Goal: Task Accomplishment & Management: Manage account settings

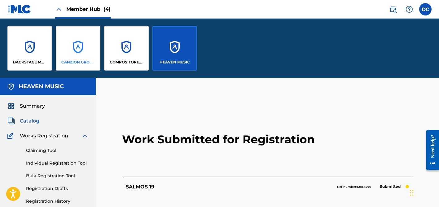
click at [85, 49] on div "CANZION GROUP LP" at bounding box center [78, 48] width 45 height 45
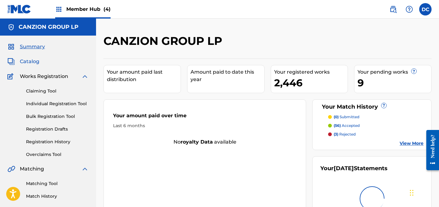
click at [29, 63] on span "Catalog" at bounding box center [30, 61] width 20 height 7
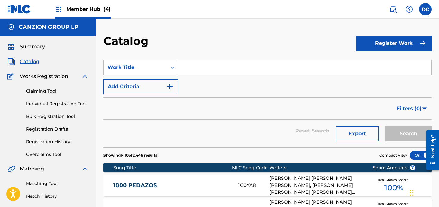
click at [198, 71] on input "Search Form" at bounding box center [304, 67] width 253 height 15
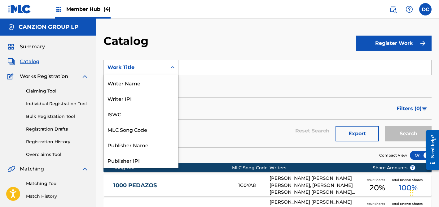
click at [157, 66] on div "Work Title" at bounding box center [135, 67] width 56 height 7
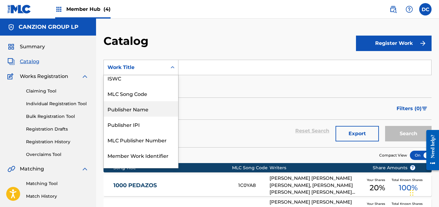
scroll to position [35, 0]
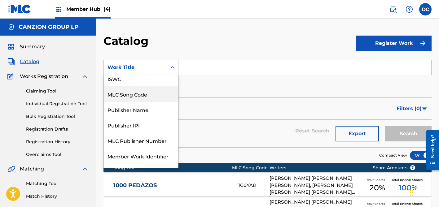
click at [142, 92] on div "MLC Song Code" at bounding box center [141, 93] width 74 height 15
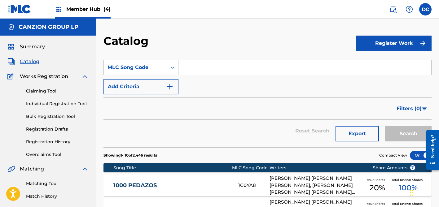
click at [193, 65] on input "Search Form" at bounding box center [304, 67] width 253 height 15
paste input "ES0AEL"
type input "ES0AEL"
click at [408, 134] on button "Search" at bounding box center [408, 133] width 46 height 15
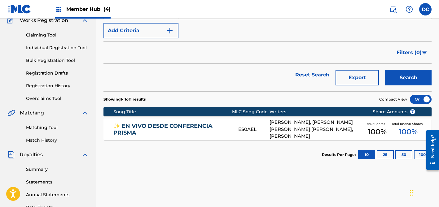
scroll to position [60, 0]
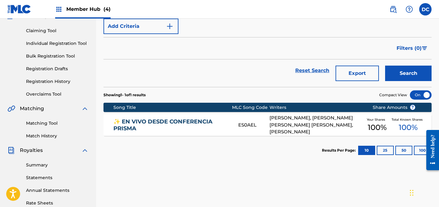
click at [199, 123] on link "✨ EN VIVO DESDE CONFERENCIA PRISMA" at bounding box center [171, 125] width 117 height 14
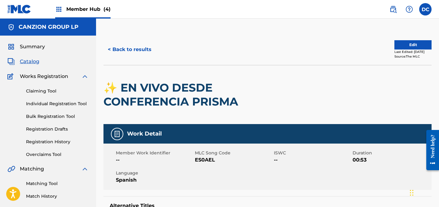
click at [32, 62] on span "Catalog" at bounding box center [30, 61] width 20 height 7
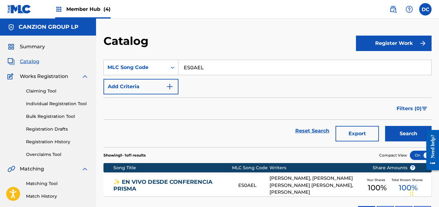
click at [193, 65] on input "ES0AEL" at bounding box center [304, 67] width 253 height 15
paste input "SC316"
type input "SC316L"
click at [408, 134] on button "Search" at bounding box center [408, 133] width 46 height 15
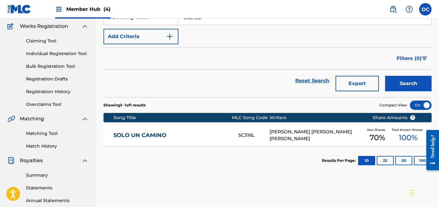
scroll to position [67, 0]
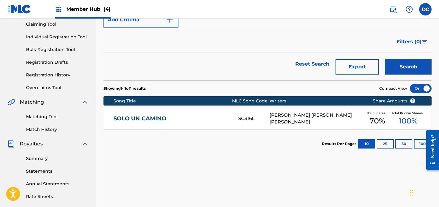
click at [201, 120] on link "SOLO UN CAMINO" at bounding box center [171, 118] width 117 height 7
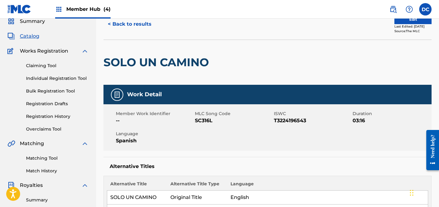
scroll to position [17, 0]
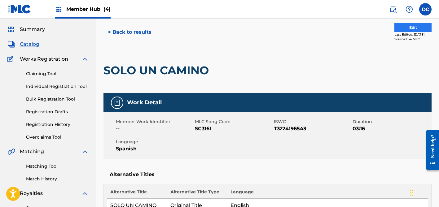
click at [405, 27] on button "Edit" at bounding box center [412, 27] width 37 height 9
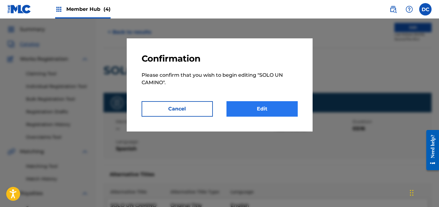
click at [280, 108] on link "Edit" at bounding box center [261, 108] width 71 height 15
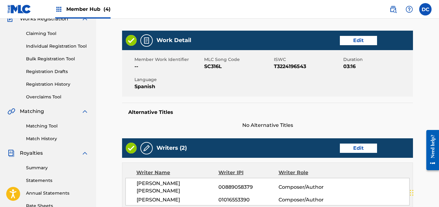
scroll to position [87, 0]
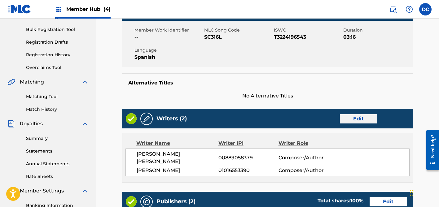
click at [353, 119] on link "Edit" at bounding box center [358, 118] width 37 height 9
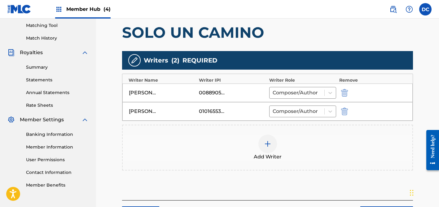
scroll to position [164, 0]
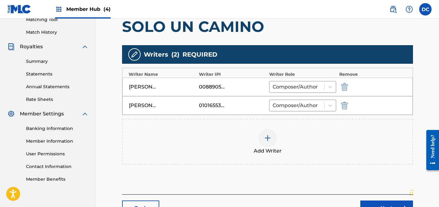
click at [264, 134] on div at bounding box center [267, 138] width 19 height 19
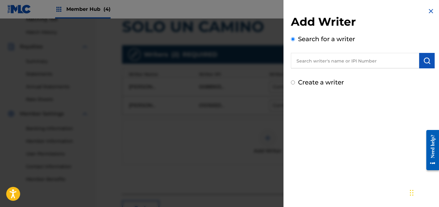
click at [310, 64] on input "text" at bounding box center [355, 60] width 128 height 15
paste input "646635523"
click at [294, 61] on input "646635523" at bounding box center [355, 60] width 128 height 15
type input "00646635523"
click at [423, 65] on button "submit" at bounding box center [426, 60] width 15 height 15
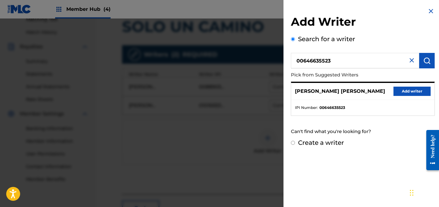
click at [404, 96] on div "STEVEN DANIEL RICHARDS Add writer" at bounding box center [362, 91] width 143 height 17
click at [402, 93] on button "Add writer" at bounding box center [411, 91] width 37 height 9
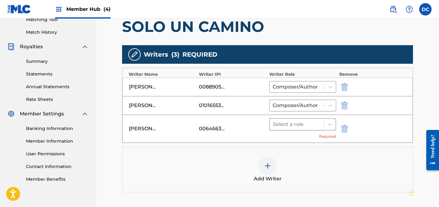
click at [322, 122] on div "Select a role" at bounding box center [297, 124] width 54 height 11
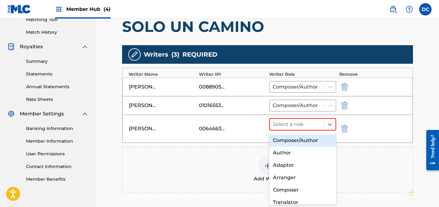
click at [326, 137] on div "Composer/Author" at bounding box center [302, 140] width 67 height 12
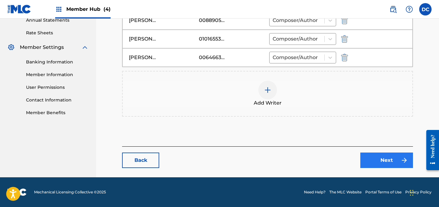
scroll to position [231, 0]
click at [392, 156] on link "Next" at bounding box center [386, 160] width 53 height 15
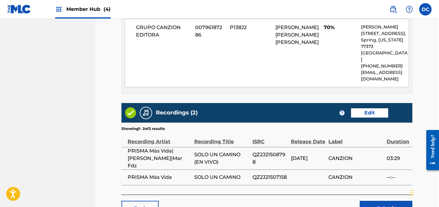
scroll to position [494, 1]
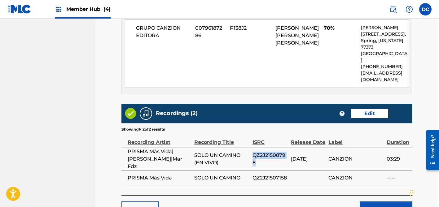
click at [272, 152] on span "QZ2J21508798" at bounding box center [270, 159] width 36 height 15
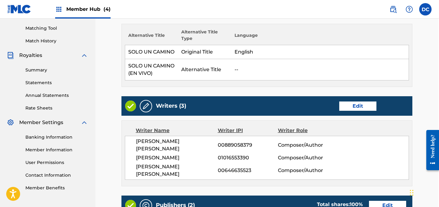
scroll to position [184, 1]
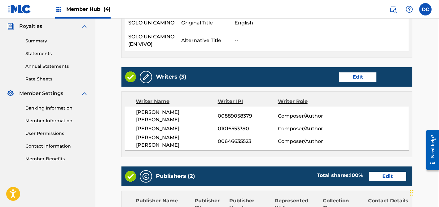
click at [241, 138] on span "00646635523" at bounding box center [248, 141] width 60 height 7
click at [234, 138] on span "00646635523" at bounding box center [248, 141] width 60 height 7
copy span "00646635523"
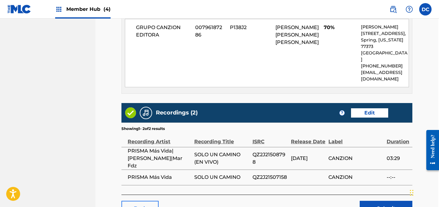
click at [140, 201] on link "Back" at bounding box center [139, 208] width 37 height 15
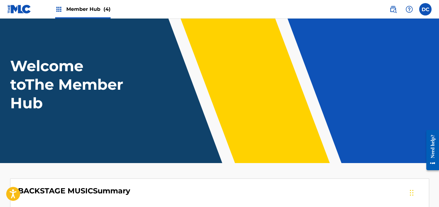
scroll to position [9, 0]
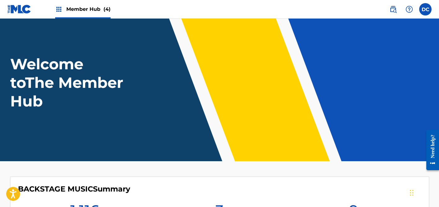
click at [103, 9] on span "(4)" at bounding box center [106, 9] width 7 height 6
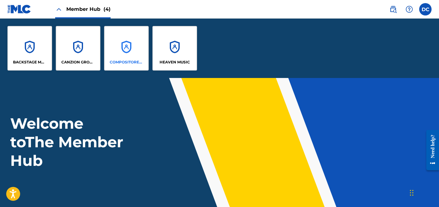
click at [118, 52] on div "COMPOSITORES PUBLISHING" at bounding box center [126, 48] width 45 height 45
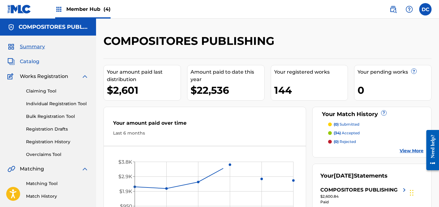
click at [31, 62] on span "Catalog" at bounding box center [30, 61] width 20 height 7
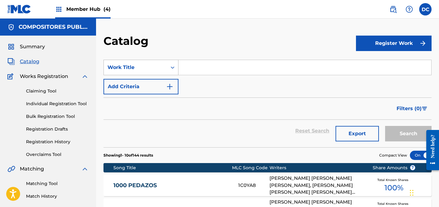
click at [165, 68] on div "Work Title" at bounding box center [135, 68] width 63 height 12
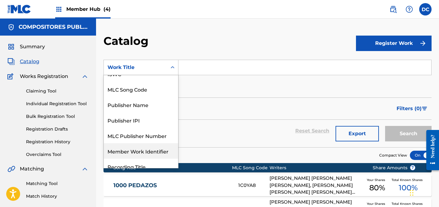
scroll to position [40, 0]
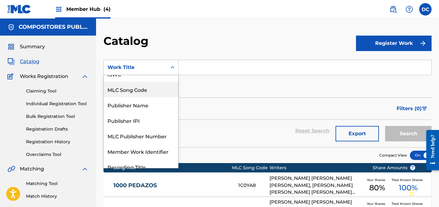
click at [140, 89] on div "MLC Song Code" at bounding box center [141, 89] width 74 height 15
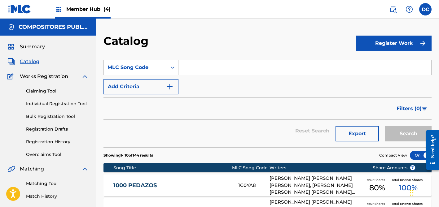
click at [210, 67] on input "Search Form" at bounding box center [304, 67] width 253 height 15
paste input "00646635523"
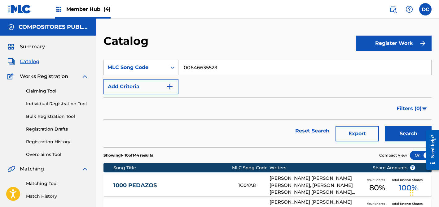
type input "00646635523"
click at [408, 134] on button "Search" at bounding box center [408, 133] width 46 height 15
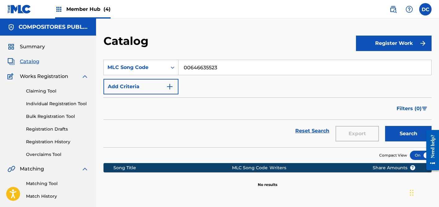
click at [198, 67] on input "00646635523" at bounding box center [304, 67] width 253 height 15
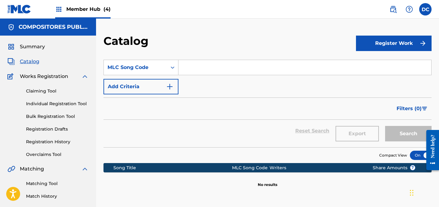
paste input "SC316L"
type input "SC316L"
click at [408, 134] on button "Search" at bounding box center [408, 133] width 46 height 15
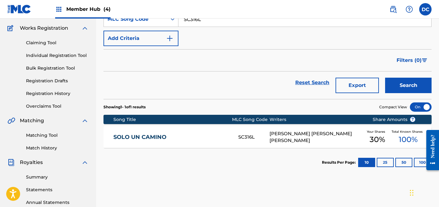
scroll to position [52, 0]
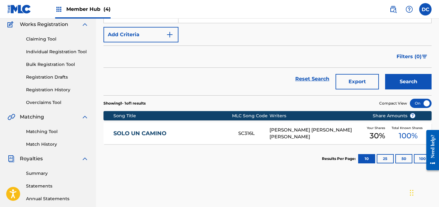
click at [223, 136] on link "SOLO UN CAMINO" at bounding box center [171, 133] width 117 height 7
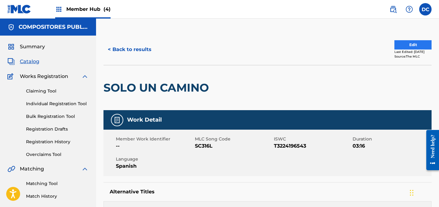
click at [417, 42] on button "Edit" at bounding box center [412, 44] width 37 height 9
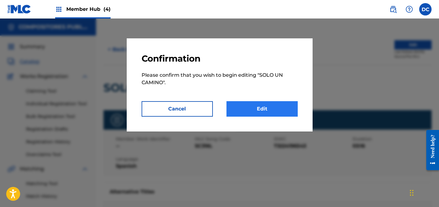
click at [276, 108] on link "Edit" at bounding box center [261, 108] width 71 height 15
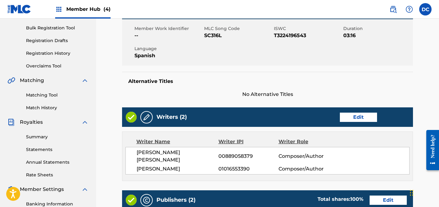
scroll to position [117, 0]
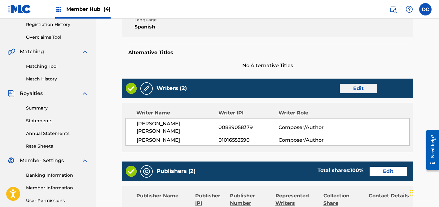
click at [366, 87] on link "Edit" at bounding box center [358, 88] width 37 height 9
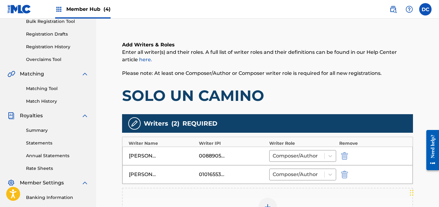
scroll to position [126, 0]
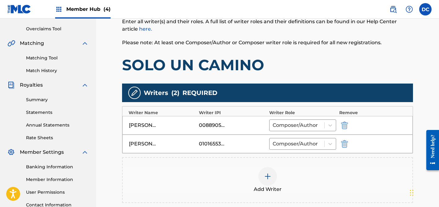
click at [285, 169] on div "Add Writer" at bounding box center [267, 180] width 289 height 26
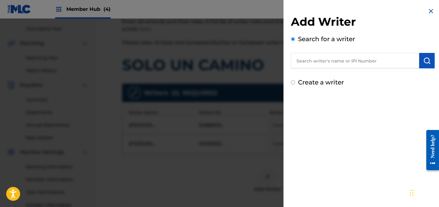
click at [323, 66] on input "text" at bounding box center [355, 60] width 128 height 15
paste input "646635523"
click at [293, 60] on input "646635523" at bounding box center [355, 60] width 128 height 15
type input "00646635523"
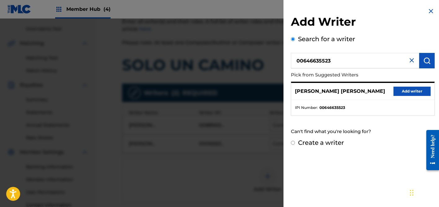
click at [402, 91] on button "Add writer" at bounding box center [411, 91] width 37 height 9
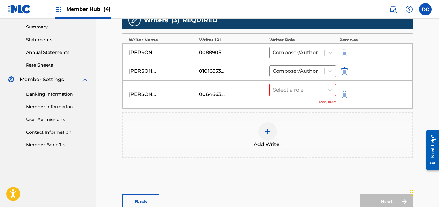
scroll to position [207, 0]
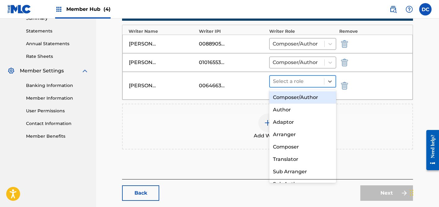
click at [322, 85] on div "Select a role" at bounding box center [297, 81] width 54 height 11
click at [322, 99] on div "Composer/Author" at bounding box center [302, 97] width 67 height 12
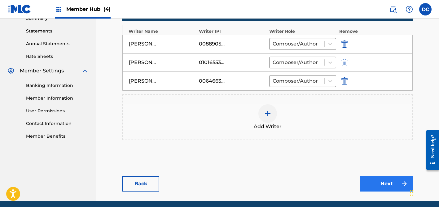
click at [391, 183] on link "Next" at bounding box center [386, 183] width 53 height 15
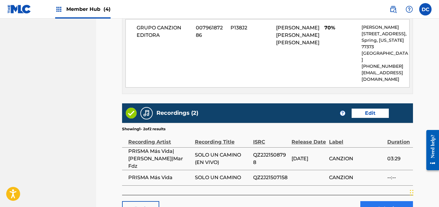
scroll to position [494, 0]
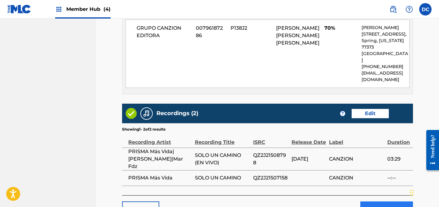
click at [383, 202] on button "Submit" at bounding box center [386, 209] width 53 height 15
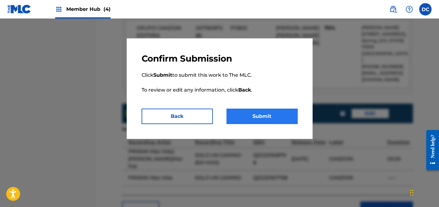
click at [272, 113] on button "Submit" at bounding box center [261, 116] width 71 height 15
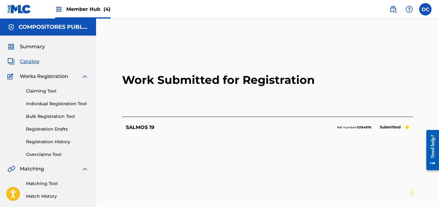
click at [84, 13] on div "Member Hub (4)" at bounding box center [82, 9] width 55 height 18
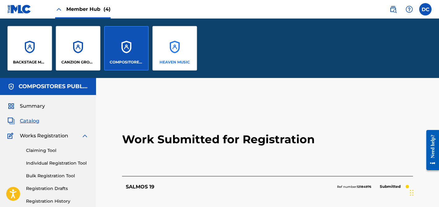
click at [161, 41] on div "HEAVEN MUSIC" at bounding box center [174, 48] width 45 height 45
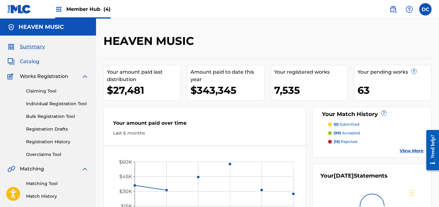
click at [28, 63] on span "Catalog" at bounding box center [30, 61] width 20 height 7
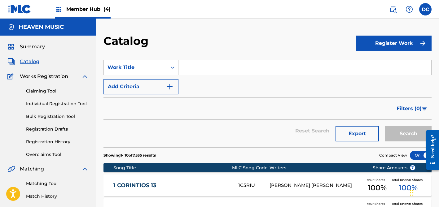
click at [195, 66] on input "Search Form" at bounding box center [304, 67] width 253 height 15
paste input "David Venció A Goliat"
type input "David Venció A Goliat"
click at [408, 134] on button "Search" at bounding box center [408, 133] width 46 height 15
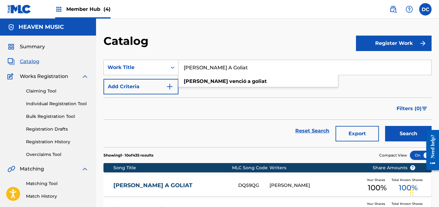
click at [90, 4] on div "Member Hub (4)" at bounding box center [82, 9] width 55 height 18
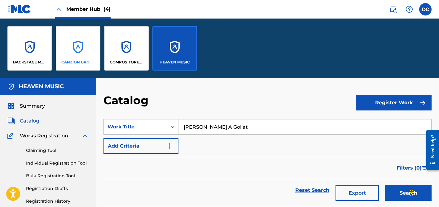
click at [82, 45] on div "CANZION GROUP LP" at bounding box center [78, 48] width 45 height 45
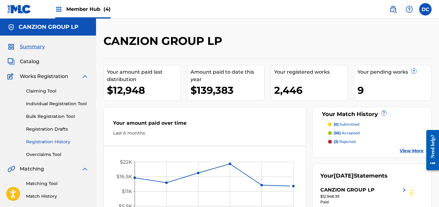
click at [65, 140] on link "Registration History" at bounding box center [57, 142] width 63 height 7
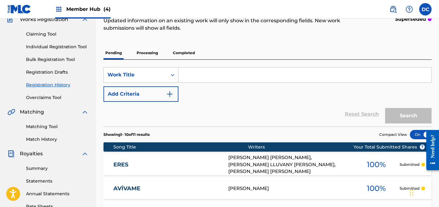
scroll to position [54, 0]
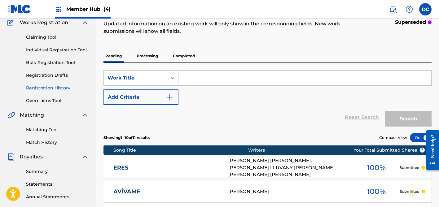
click at [199, 77] on input "Search Form" at bounding box center [304, 78] width 253 height 15
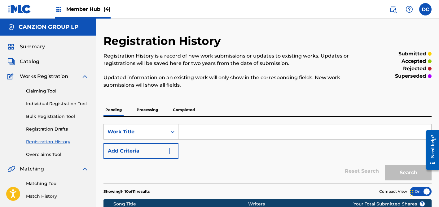
scroll to position [0, 0]
click at [38, 64] on span "Catalog" at bounding box center [30, 61] width 20 height 7
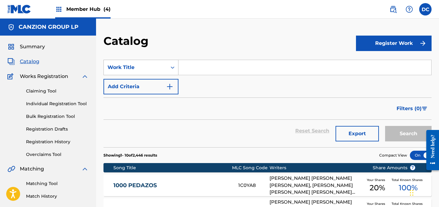
scroll to position [0, 0]
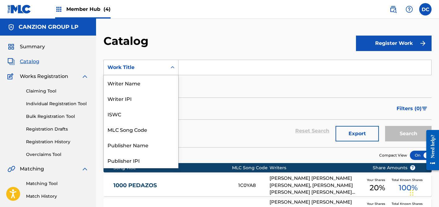
click at [158, 69] on div "Work Title" at bounding box center [135, 67] width 56 height 7
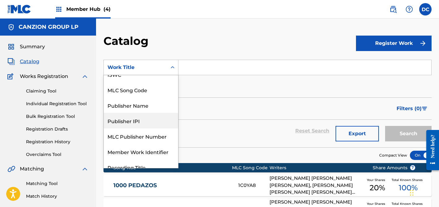
scroll to position [39, 0]
click at [159, 89] on div "MLC Song Code" at bounding box center [141, 90] width 74 height 15
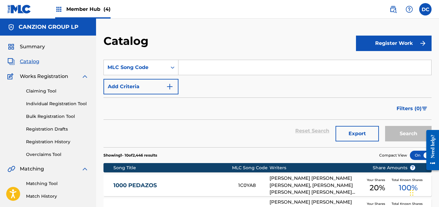
click at [193, 66] on input "Search Form" at bounding box center [304, 67] width 253 height 15
paste input "CA9BAR"
type input "CA9BAR"
click at [408, 134] on button "Search" at bounding box center [408, 133] width 46 height 15
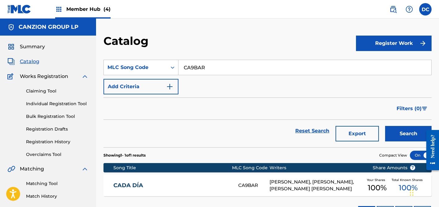
scroll to position [35, 0]
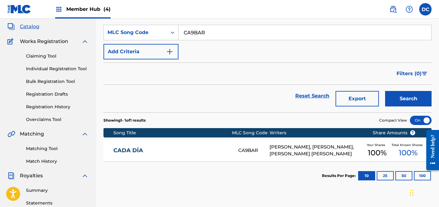
click at [203, 154] on div "CADA DÍA CA9BAR PETTER BRYAN GONZALEZ ANTAY, MILAGROS KAREN CHUMBES CHIPAU, ALE…" at bounding box center [267, 151] width 328 height 22
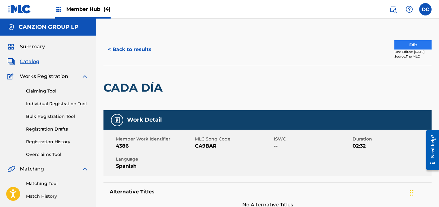
click at [410, 44] on button "Edit" at bounding box center [412, 44] width 37 height 9
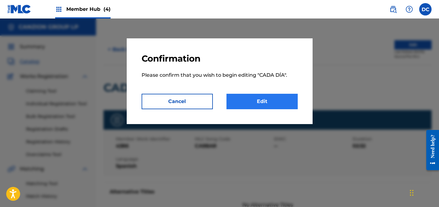
click at [285, 96] on link "Edit" at bounding box center [261, 101] width 71 height 15
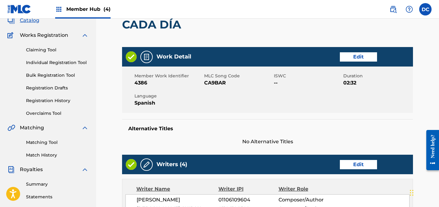
scroll to position [60, 0]
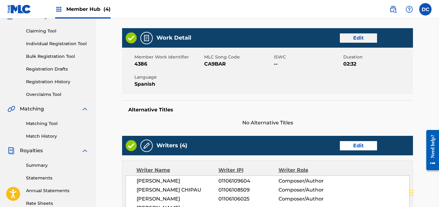
click at [359, 42] on link "Edit" at bounding box center [358, 37] width 37 height 9
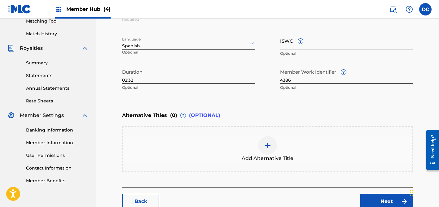
scroll to position [163, 0]
click at [271, 124] on div "Alternative Titles ( 0 ) ? (OPTIONAL) Add Alternative Title" at bounding box center [267, 139] width 291 height 63
click at [275, 159] on span "Add Alternative Title" at bounding box center [267, 157] width 52 height 7
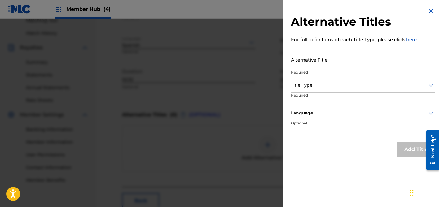
click at [330, 58] on input "Alternative Title" at bounding box center [363, 60] width 144 height 18
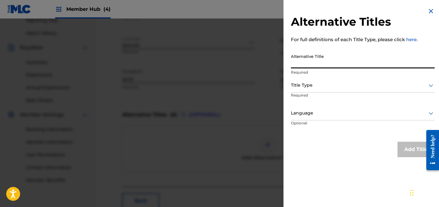
paste input "Cada día (Remix)"
type input "Cada día (Remix)"
click at [335, 79] on div "Title Type" at bounding box center [363, 86] width 144 height 14
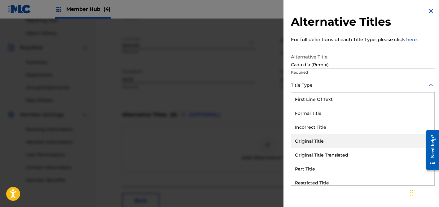
drag, startPoint x: 329, startPoint y: 139, endPoint x: 329, endPoint y: 130, distance: 9.0
click at [329, 139] on div "Original Title" at bounding box center [362, 141] width 143 height 14
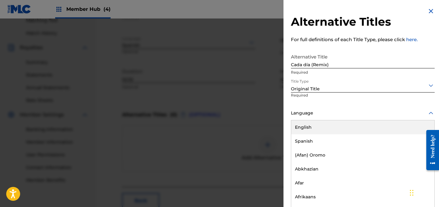
click at [323, 112] on div at bounding box center [363, 113] width 144 height 8
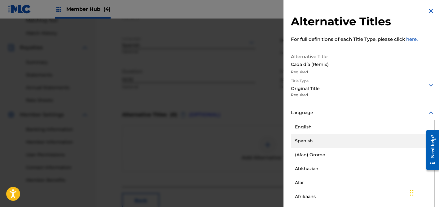
click at [311, 137] on div "Spanish" at bounding box center [362, 141] width 143 height 14
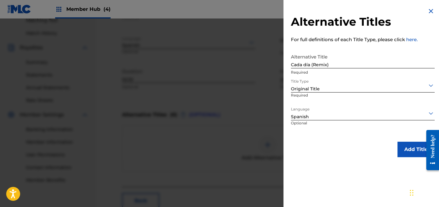
scroll to position [0, 0]
click at [401, 149] on button "Add Title" at bounding box center [415, 149] width 37 height 15
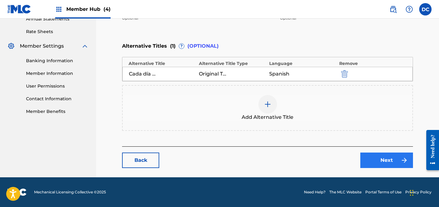
scroll to position [232, 0]
click at [402, 157] on img at bounding box center [403, 160] width 7 height 7
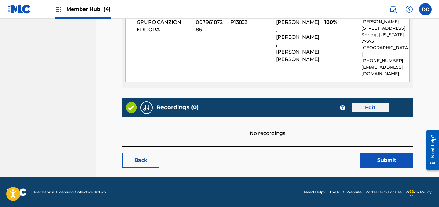
scroll to position [395, 0]
click at [368, 109] on link "Edit" at bounding box center [369, 107] width 37 height 9
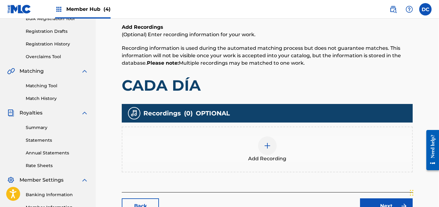
scroll to position [99, 0]
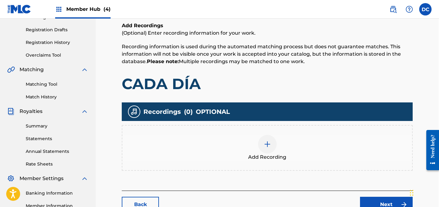
click at [265, 145] on img at bounding box center [266, 144] width 7 height 7
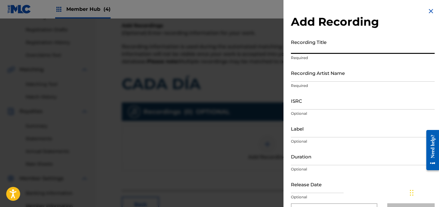
click at [348, 44] on input "Recording Title" at bounding box center [363, 45] width 144 height 18
paste input "Cada día (Remix)"
type input "Cada día (Remix)"
click at [334, 79] on input "Recording Artist Name" at bounding box center [363, 73] width 144 height 18
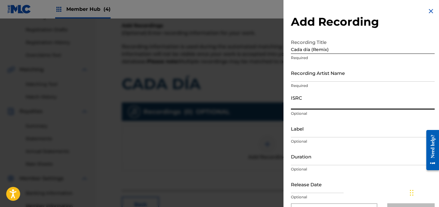
click at [330, 97] on input "ISRC" at bounding box center [363, 101] width 144 height 18
paste input "QZ2J21509009"
type input "QZ2J21509009"
click at [325, 138] on div "Label Optional" at bounding box center [363, 134] width 144 height 28
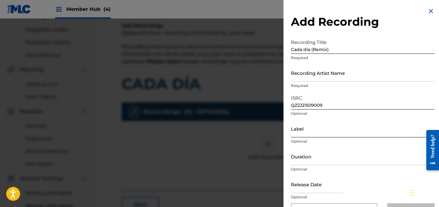
click at [308, 130] on input "Label" at bounding box center [363, 129] width 144 height 18
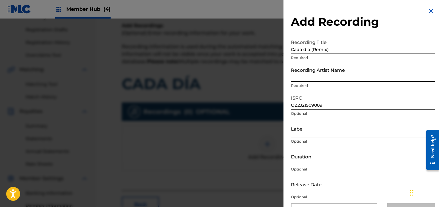
click at [306, 78] on input "Recording Artist Name" at bounding box center [363, 73] width 144 height 18
paste input "Caminodevida Música"
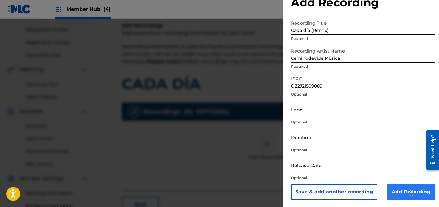
scroll to position [19, 0]
type input "Caminodevida Música"
click at [395, 192] on input "Add Recording" at bounding box center [410, 191] width 47 height 15
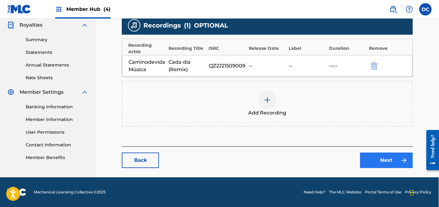
click at [384, 154] on link "Next" at bounding box center [386, 160] width 53 height 15
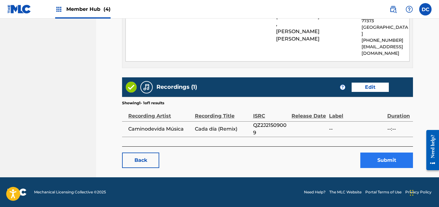
scroll to position [415, 0]
click at [376, 156] on button "Submit" at bounding box center [386, 160] width 53 height 15
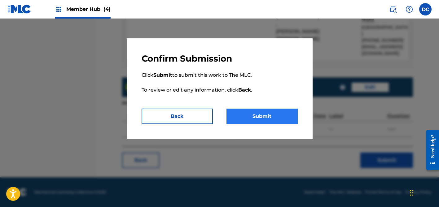
click at [268, 115] on button "Submit" at bounding box center [261, 116] width 71 height 15
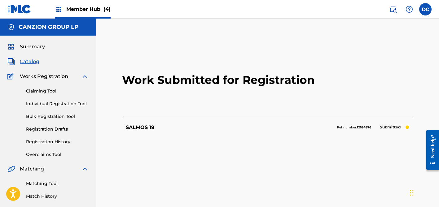
click at [76, 28] on h5 "CANZION GROUP LP" at bounding box center [49, 27] width 60 height 7
click at [102, 10] on span "Member Hub (4)" at bounding box center [88, 9] width 44 height 7
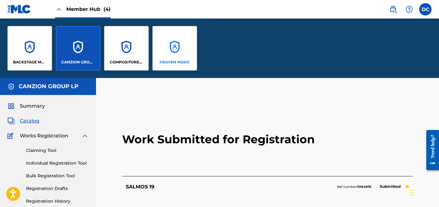
click at [176, 57] on div "HEAVEN MUSIC" at bounding box center [174, 48] width 45 height 45
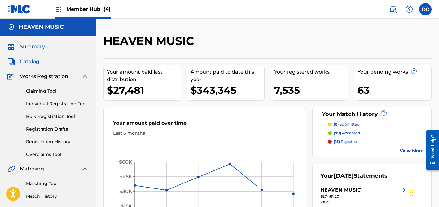
click at [32, 61] on span "Catalog" at bounding box center [30, 61] width 20 height 7
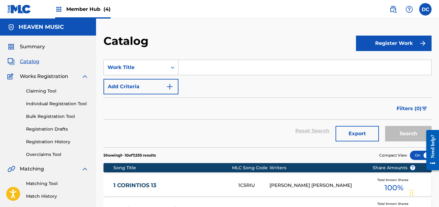
click at [188, 69] on input "Search Form" at bounding box center [304, 67] width 253 height 15
click at [154, 68] on div "Work Title" at bounding box center [135, 67] width 56 height 7
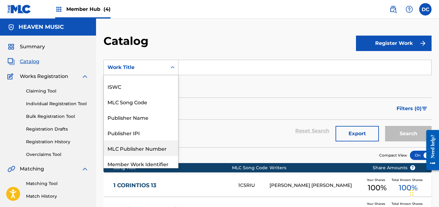
scroll to position [18, 0]
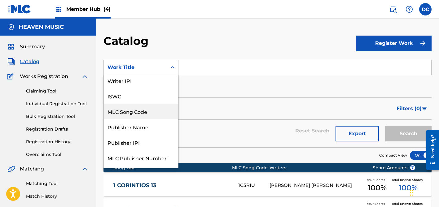
click at [139, 112] on div "MLC Song Code" at bounding box center [141, 111] width 74 height 15
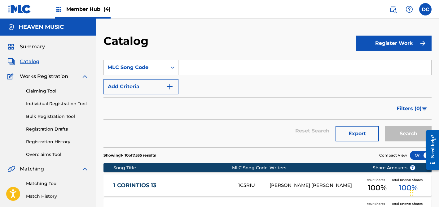
click at [186, 74] on input "Search Form" at bounding box center [304, 67] width 253 height 15
paste input "Mi Esperanza Sonrío"
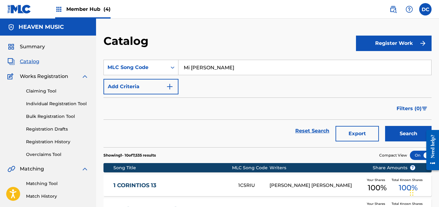
click at [408, 134] on button "Search" at bounding box center [408, 133] width 46 height 15
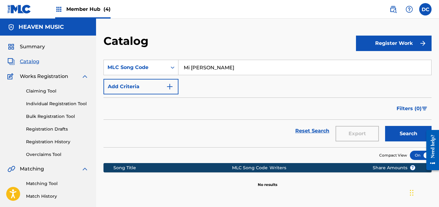
scroll to position [0, 0]
click at [408, 134] on button "Search" at bounding box center [408, 133] width 46 height 15
type input "Mi Esperanza Sonrio"
click at [408, 134] on button "Search" at bounding box center [408, 133] width 46 height 15
click at [64, 142] on link "Registration History" at bounding box center [57, 142] width 63 height 7
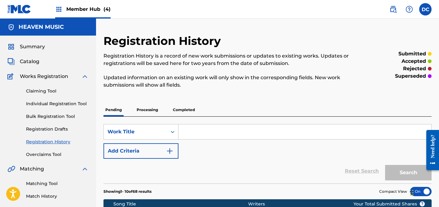
click at [193, 128] on input "Search Form" at bounding box center [304, 131] width 253 height 15
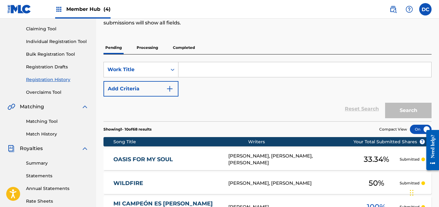
scroll to position [63, 0]
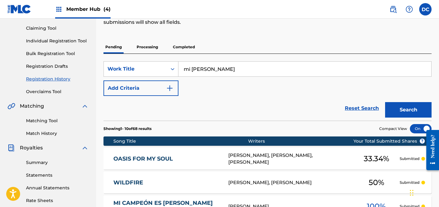
type input "mi esperanza"
click at [408, 110] on button "Search" at bounding box center [408, 109] width 46 height 15
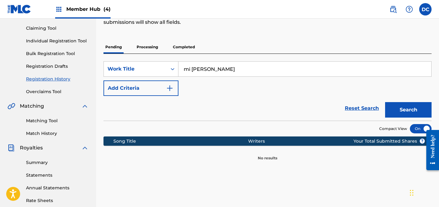
click at [155, 52] on p "Processing" at bounding box center [147, 47] width 25 height 13
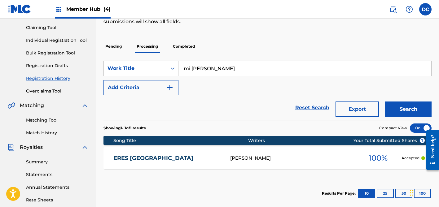
scroll to position [52, 0]
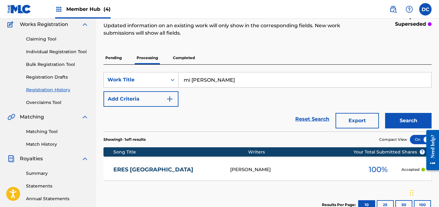
click at [181, 54] on p "Completed" at bounding box center [184, 57] width 26 height 13
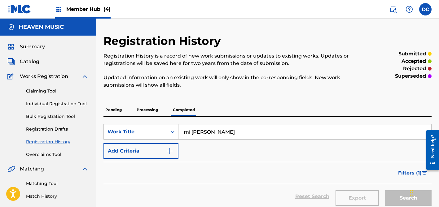
scroll to position [122, 0]
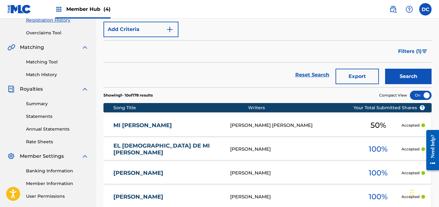
click at [210, 123] on link "MI ESPERANZA SONRÍO" at bounding box center [167, 125] width 109 height 7
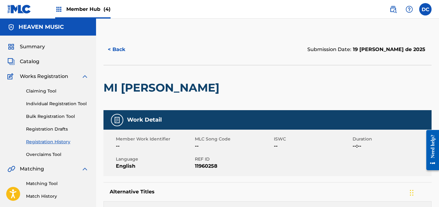
click at [87, 1] on div "Member Hub (4)" at bounding box center [82, 9] width 55 height 18
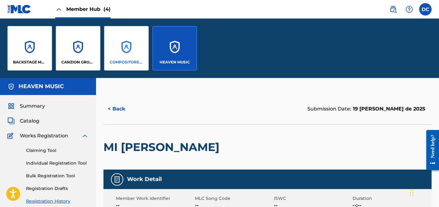
click at [118, 40] on div "COMPOSITORES PUBLISHING" at bounding box center [126, 48] width 45 height 45
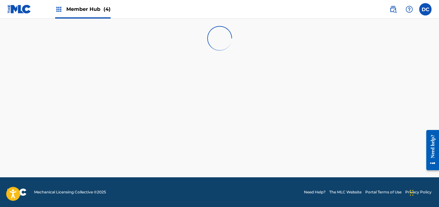
click at [77, 10] on span "Member Hub (4)" at bounding box center [88, 9] width 44 height 7
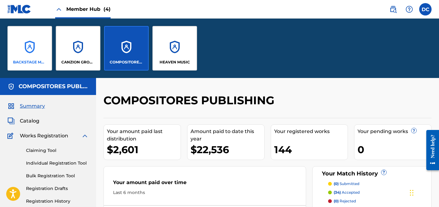
click at [44, 49] on div "BACKSTAGE MUSIC" at bounding box center [29, 48] width 45 height 45
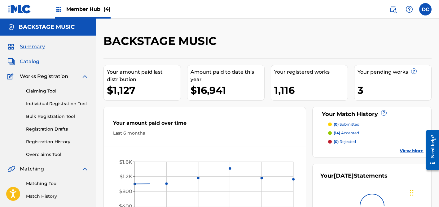
click at [32, 61] on span "Catalog" at bounding box center [30, 61] width 20 height 7
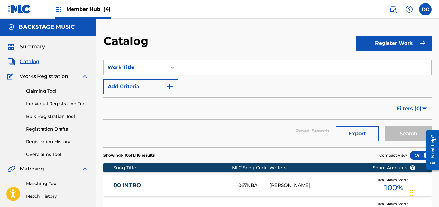
click at [200, 66] on input "Search Form" at bounding box center [304, 67] width 253 height 15
paste input "SUPERSTAR - Acústico en Vivo"
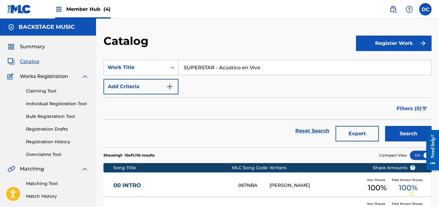
drag, startPoint x: 215, startPoint y: 68, endPoint x: 307, endPoint y: 66, distance: 92.3
click at [306, 66] on input "SUPERSTAR - Acústico en Vivo" at bounding box center [304, 67] width 253 height 15
type input "SUPERSTAR"
click at [408, 134] on button "Search" at bounding box center [408, 133] width 46 height 15
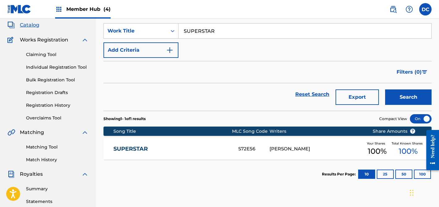
scroll to position [49, 0]
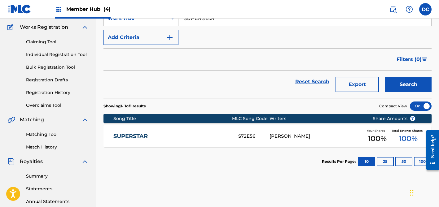
click at [210, 137] on link "SUPERSTAR" at bounding box center [171, 136] width 117 height 7
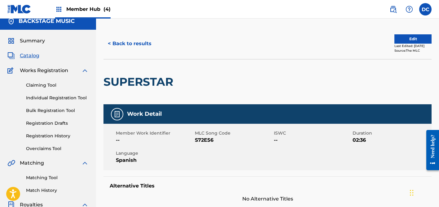
scroll to position [1, 0]
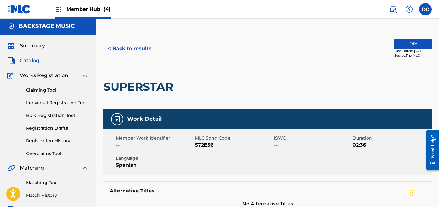
click at [205, 144] on span "S72E56" at bounding box center [233, 144] width 77 height 7
copy span "S72E56"
click at [404, 44] on button "Edit" at bounding box center [412, 43] width 37 height 9
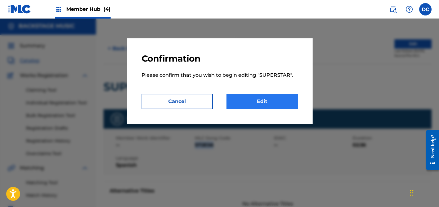
click at [280, 99] on link "Edit" at bounding box center [261, 101] width 71 height 15
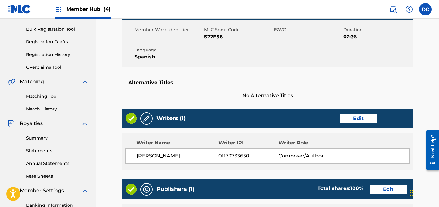
scroll to position [84, 0]
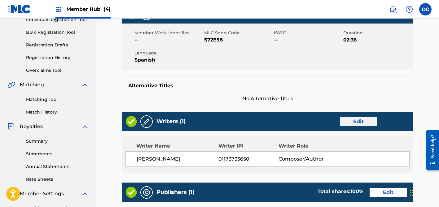
click at [360, 122] on link "Edit" at bounding box center [358, 121] width 37 height 9
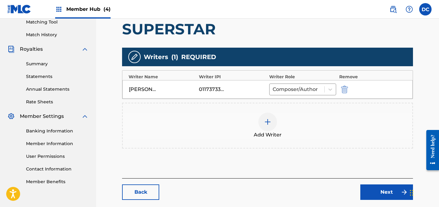
scroll to position [162, 0]
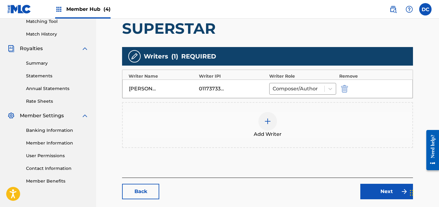
click at [262, 128] on div at bounding box center [267, 121] width 19 height 19
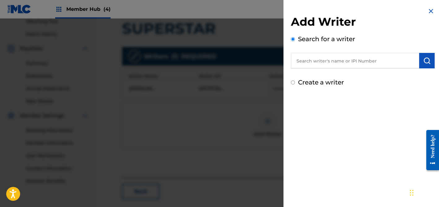
click at [315, 63] on input "text" at bounding box center [355, 60] width 128 height 15
paste input "David Silveira"
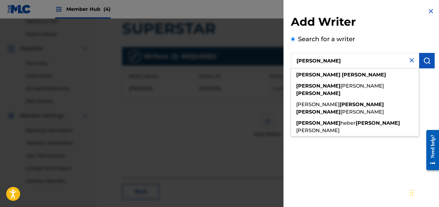
type input "David Silveira"
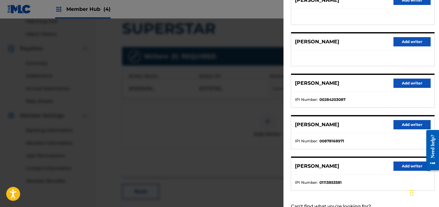
scroll to position [91, 0]
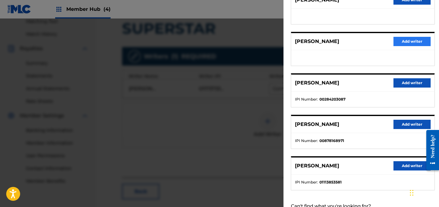
click at [412, 38] on button "Add writer" at bounding box center [411, 41] width 37 height 9
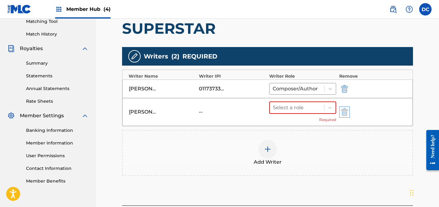
click at [344, 112] on img "submit" at bounding box center [344, 111] width 7 height 7
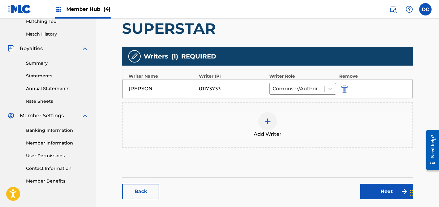
click at [265, 112] on div "Add Writer" at bounding box center [267, 125] width 291 height 46
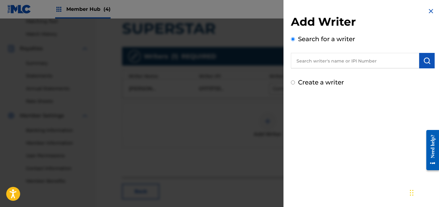
click at [350, 62] on input "text" at bounding box center [355, 60] width 128 height 15
paste input "1113853581"
click at [294, 60] on input "1113853581" at bounding box center [355, 60] width 128 height 15
type input "01113853581"
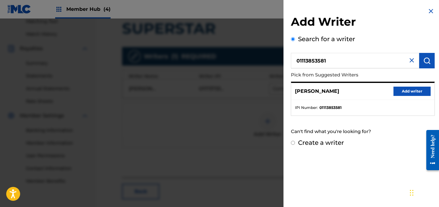
click at [400, 92] on button "Add writer" at bounding box center [411, 91] width 37 height 9
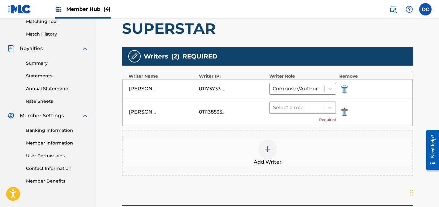
click at [302, 109] on div at bounding box center [297, 107] width 48 height 9
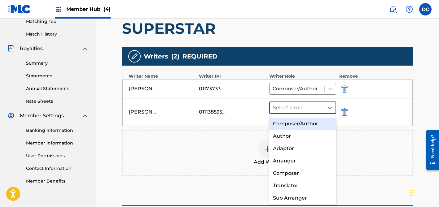
click at [310, 124] on div "Composer/Author" at bounding box center [302, 124] width 67 height 12
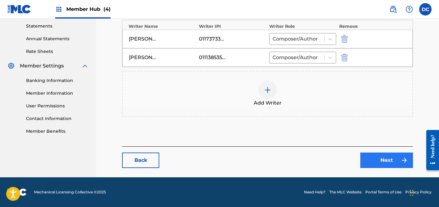
scroll to position [212, 0]
click at [388, 160] on link "Next" at bounding box center [386, 160] width 53 height 15
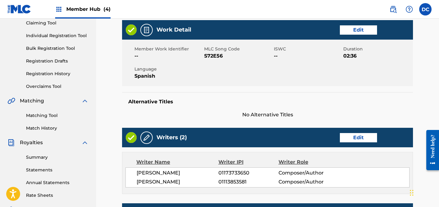
scroll to position [71, 0]
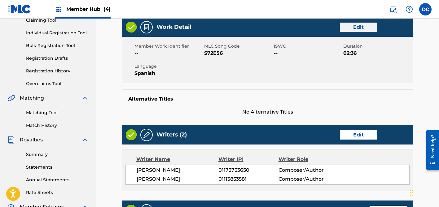
click at [348, 27] on link "Edit" at bounding box center [358, 27] width 37 height 9
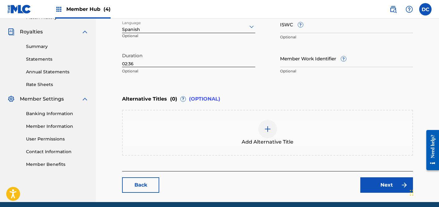
scroll to position [180, 0]
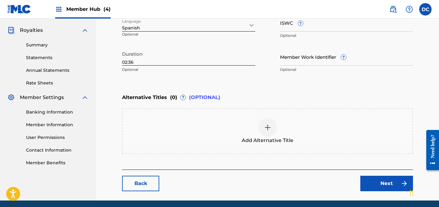
click at [248, 116] on div "Add Alternative Title" at bounding box center [267, 131] width 291 height 46
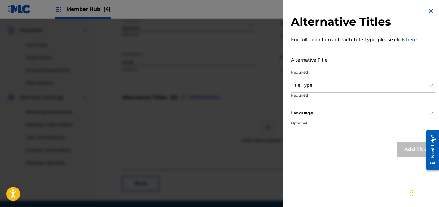
click at [323, 63] on input "Alternative Title" at bounding box center [363, 60] width 144 height 18
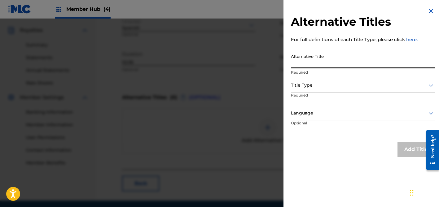
paste input "SUPERSTAR - Acústico en Vivo"
type input "SUPERSTAR - Acústico en Vivo"
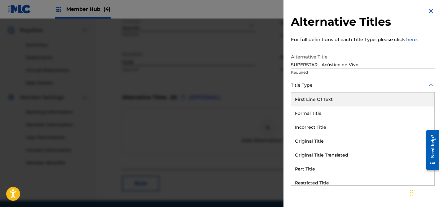
click at [328, 82] on div at bounding box center [363, 85] width 144 height 8
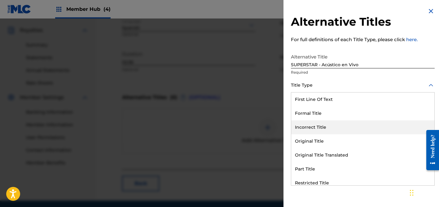
click at [318, 135] on div "Original Title" at bounding box center [362, 141] width 143 height 14
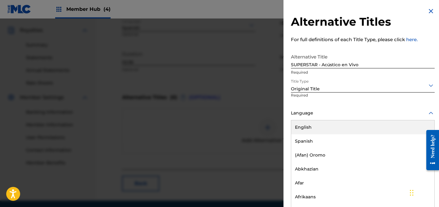
click at [326, 119] on div "Language" at bounding box center [363, 113] width 144 height 14
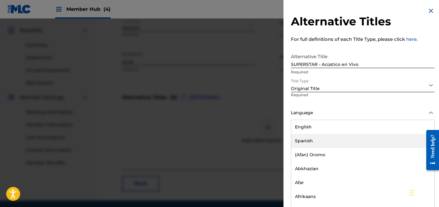
click at [322, 136] on div "Spanish" at bounding box center [362, 141] width 143 height 14
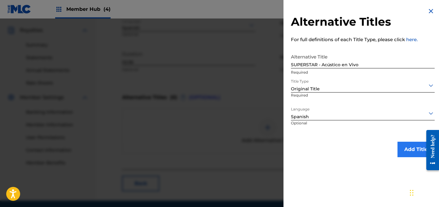
click at [397, 146] on button "Add Title" at bounding box center [415, 149] width 37 height 15
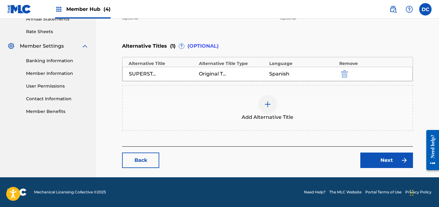
click at [381, 150] on div "Back Next" at bounding box center [267, 157] width 291 height 22
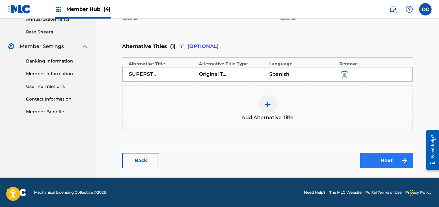
click at [383, 154] on link "Next" at bounding box center [386, 160] width 53 height 15
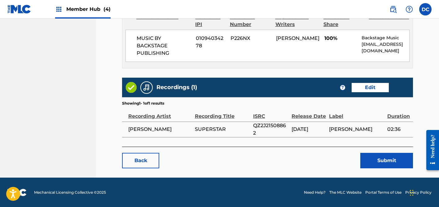
scroll to position [330, 0]
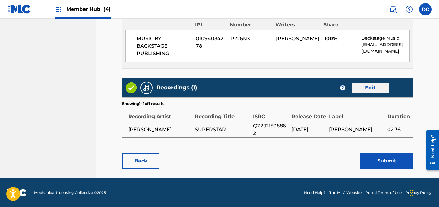
click at [368, 88] on link "Edit" at bounding box center [369, 87] width 37 height 9
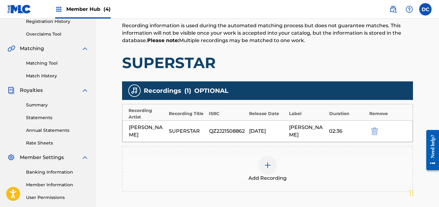
scroll to position [125, 0]
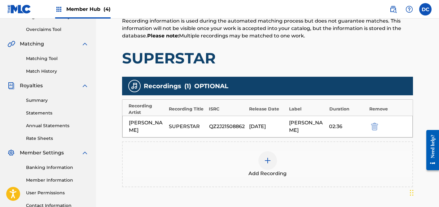
click at [255, 141] on div "Add Recording" at bounding box center [267, 164] width 291 height 46
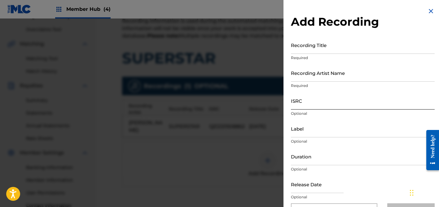
click at [313, 101] on input "ISRC" at bounding box center [363, 101] width 144 height 18
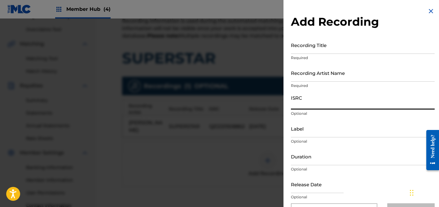
paste input "QZ2J21509043"
type input "QZ2J21509043"
click at [301, 48] on input "Recording Title" at bounding box center [363, 45] width 144 height 18
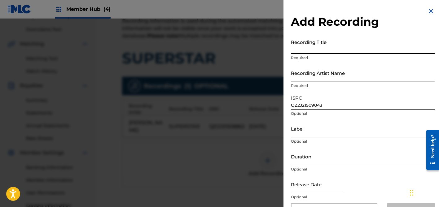
paste input "SUPERSTAR - Acústico en Vivo"
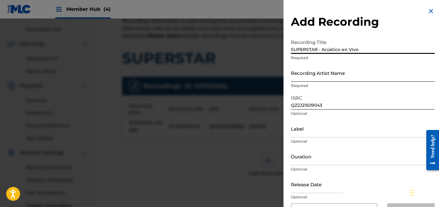
type input "SUPERSTAR - Acústico en Vivo"
click at [344, 71] on input "Recording Artist Name" at bounding box center [363, 73] width 144 height 18
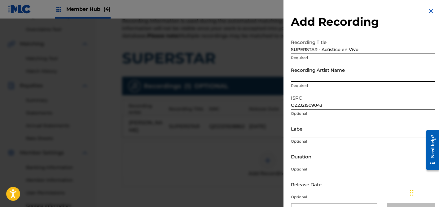
paste input "Nico Castro"
type input "Nico Castro"
click at [322, 130] on input "Label" at bounding box center [363, 129] width 144 height 18
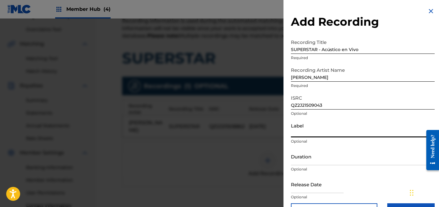
paste input "Nico Castro"
type input "Nico Castro"
click at [324, 164] on input "Duration" at bounding box center [363, 157] width 144 height 18
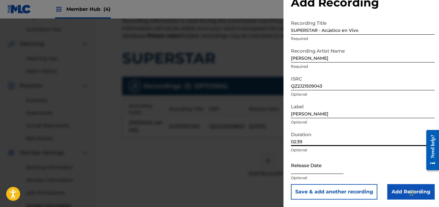
scroll to position [19, 0]
type input "02:39"
click at [304, 166] on input "text" at bounding box center [317, 165] width 53 height 18
select select "8"
select select "2025"
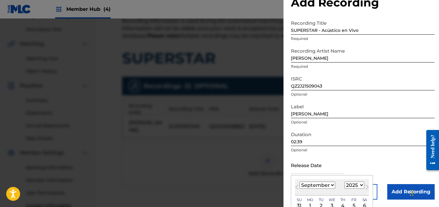
select select "6"
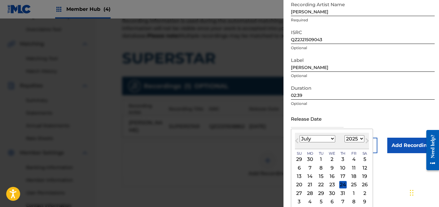
scroll to position [67, 0]
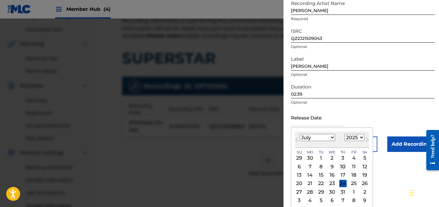
click at [339, 167] on div "10" at bounding box center [342, 166] width 7 height 7
type input "July 10 2025"
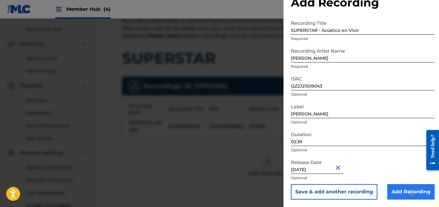
click at [397, 188] on input "Add Recording" at bounding box center [410, 191] width 47 height 15
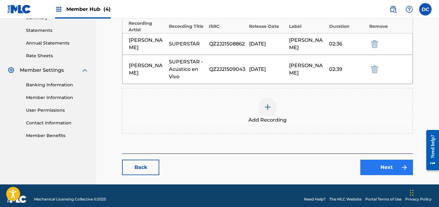
scroll to position [207, 0]
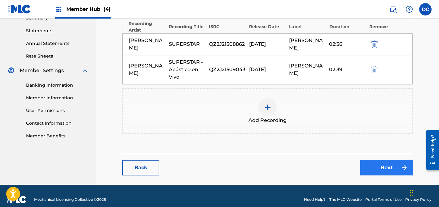
click at [384, 160] on link "Next" at bounding box center [386, 167] width 53 height 15
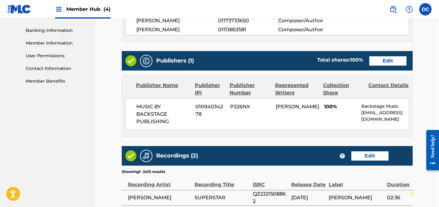
scroll to position [286, 0]
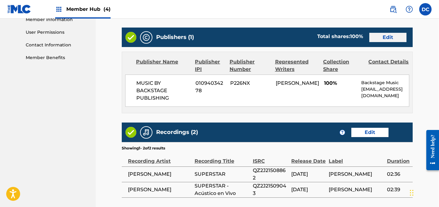
click at [377, 37] on link "Edit" at bounding box center [387, 37] width 37 height 9
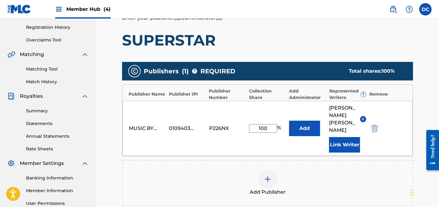
scroll to position [117, 0]
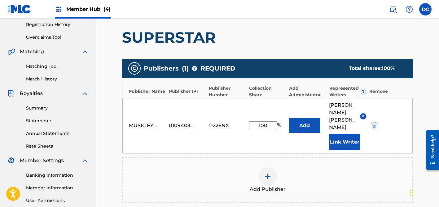
click at [265, 122] on input "100" at bounding box center [263, 125] width 28 height 9
type input "10"
type input "6"
type input "50"
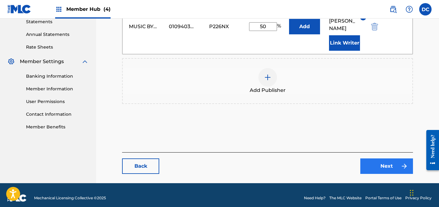
scroll to position [215, 0]
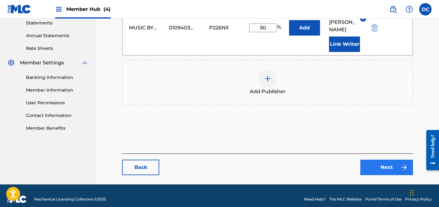
click at [387, 160] on link "Next" at bounding box center [386, 167] width 53 height 15
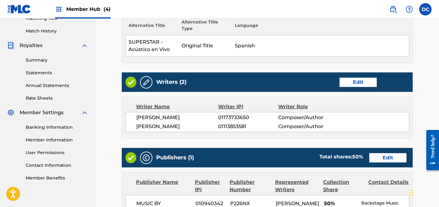
scroll to position [331, 0]
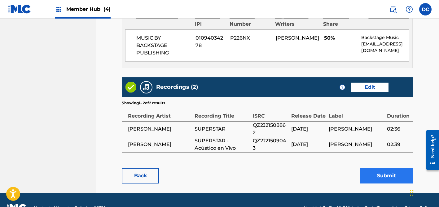
click at [372, 172] on button "Submit" at bounding box center [386, 175] width 53 height 15
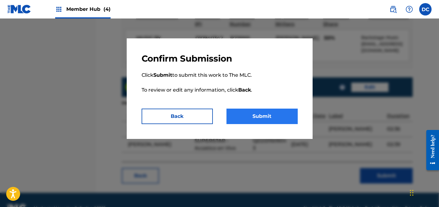
click at [255, 114] on button "Submit" at bounding box center [261, 116] width 71 height 15
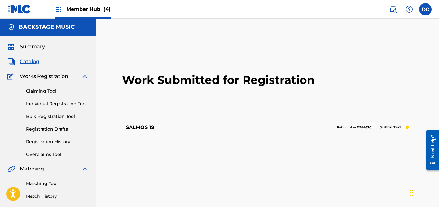
click at [26, 61] on span "Catalog" at bounding box center [30, 61] width 20 height 7
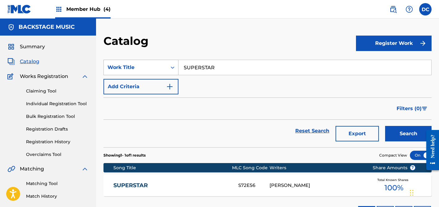
click at [157, 65] on div "Work Title" at bounding box center [135, 67] width 56 height 7
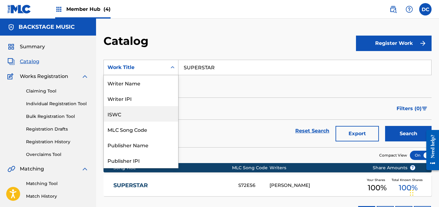
click at [146, 123] on div "MLC Song Code" at bounding box center [141, 129] width 74 height 15
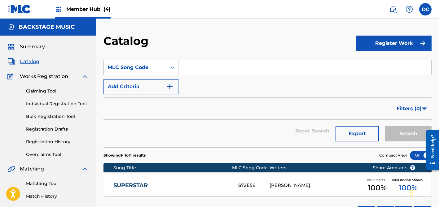
click at [211, 63] on input "Search Form" at bounding box center [304, 67] width 253 height 15
paste input "FA4W0I"
type input "FA4W0I"
click at [408, 134] on button "Search" at bounding box center [408, 133] width 46 height 15
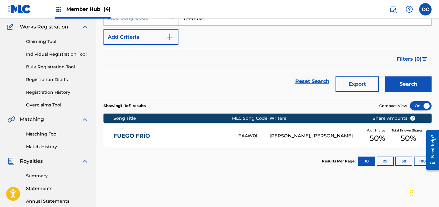
scroll to position [60, 0]
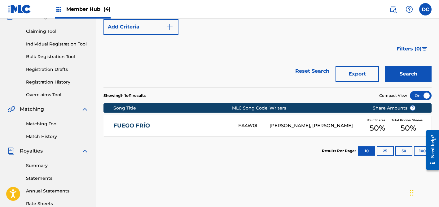
click at [206, 128] on link "FUEGO FRÍO" at bounding box center [171, 125] width 117 height 7
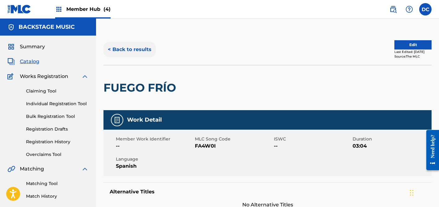
click at [137, 50] on button "< Back to results" at bounding box center [129, 49] width 52 height 15
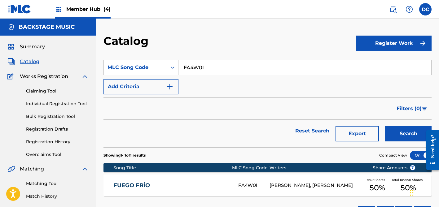
click at [197, 67] on input "FA4W0I" at bounding box center [304, 67] width 253 height 15
paste input "GB4Q9X"
type input "GB4Q9X"
click at [408, 134] on button "Search" at bounding box center [408, 133] width 46 height 15
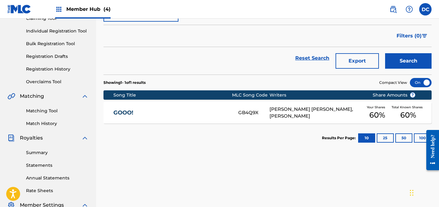
scroll to position [89, 0]
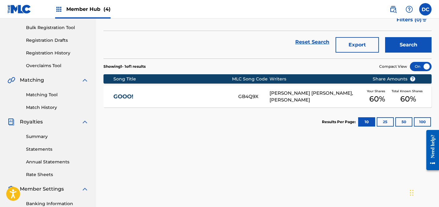
click at [203, 97] on link "GOOO!" at bounding box center [171, 96] width 117 height 7
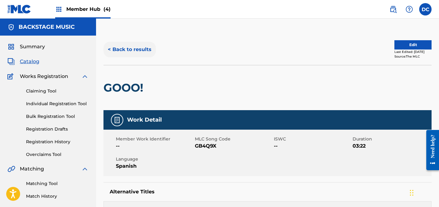
click at [130, 47] on button "< Back to results" at bounding box center [129, 49] width 52 height 15
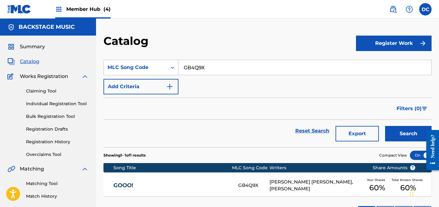
click at [189, 66] on input "GB4Q9X" at bounding box center [304, 67] width 253 height 15
paste input "AW5C0C"
type input "AW5C0C"
click at [408, 134] on button "Search" at bounding box center [408, 133] width 46 height 15
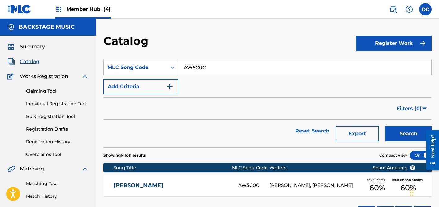
click at [207, 180] on div "AL REVÉS AW5C0C ESTEBAN LUQUE, JOEL NICOLAS CASTRO Your Shares 60 % Total Known…" at bounding box center [267, 186] width 328 height 22
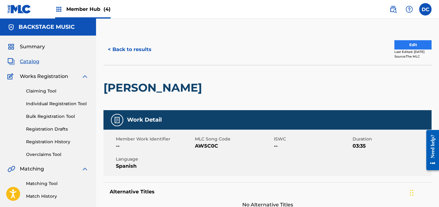
click at [396, 47] on button "Edit" at bounding box center [412, 44] width 37 height 9
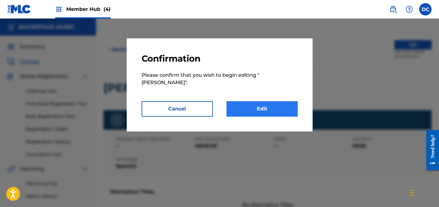
click at [276, 101] on link "Edit" at bounding box center [261, 108] width 71 height 15
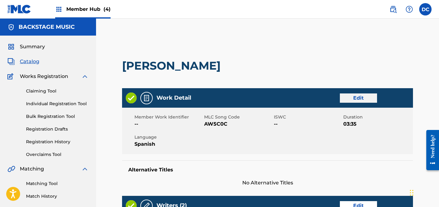
click at [355, 100] on link "Edit" at bounding box center [358, 97] width 37 height 9
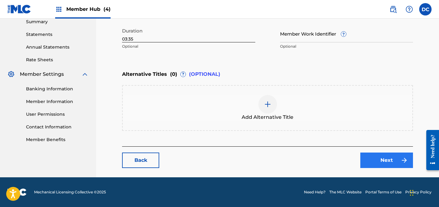
scroll to position [204, 0]
click at [375, 159] on link "Next" at bounding box center [386, 160] width 53 height 15
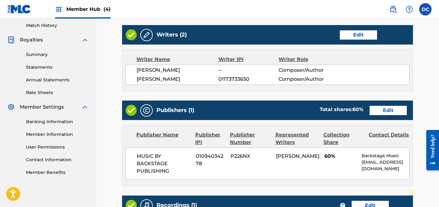
scroll to position [172, 0]
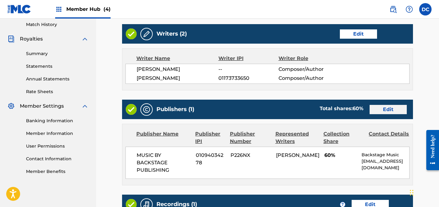
click at [391, 111] on link "Edit" at bounding box center [387, 109] width 37 height 9
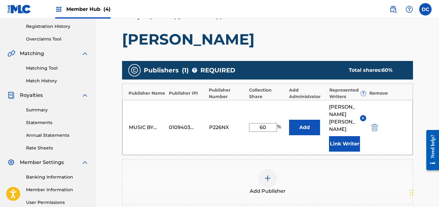
scroll to position [116, 0]
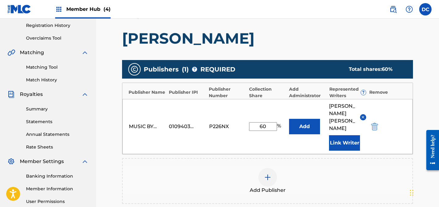
click at [263, 122] on input "60" at bounding box center [263, 126] width 28 height 9
type input "80"
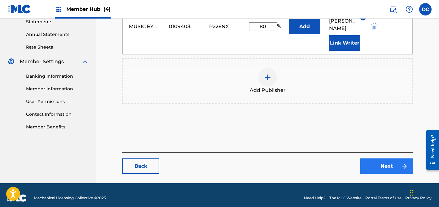
scroll to position [215, 0]
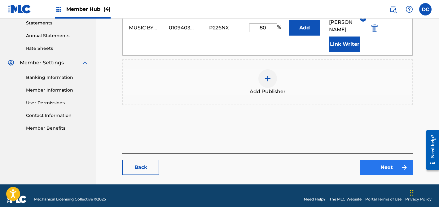
click at [369, 161] on link "Next" at bounding box center [386, 167] width 53 height 15
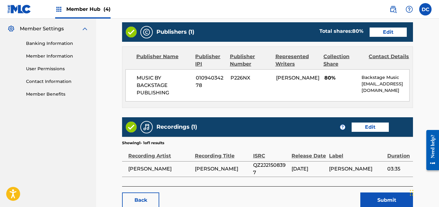
scroll to position [264, 0]
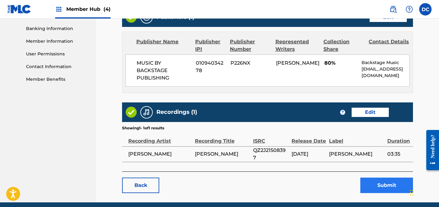
click at [374, 184] on button "Submit" at bounding box center [386, 185] width 53 height 15
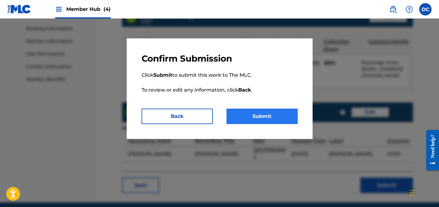
click at [284, 116] on button "Submit" at bounding box center [261, 116] width 71 height 15
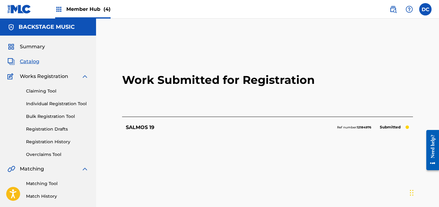
click at [33, 61] on span "Catalog" at bounding box center [30, 61] width 20 height 7
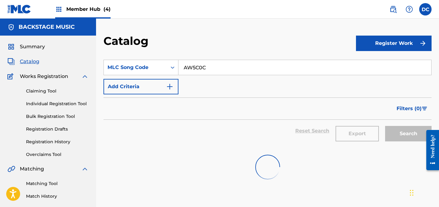
click at [200, 65] on input "AW5C0C" at bounding box center [304, 67] width 253 height 15
paste input "IG1OG9"
type input "IG1OG9"
click at [99, 8] on span "Member Hub (4)" at bounding box center [88, 9] width 44 height 7
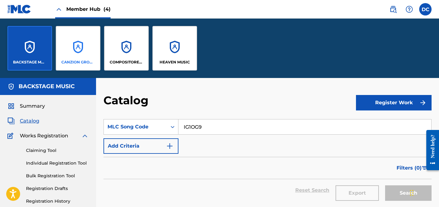
click at [87, 47] on div "CANZION GROUP LP" at bounding box center [78, 48] width 45 height 45
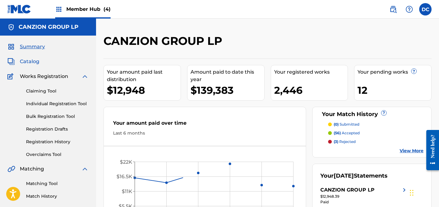
click at [29, 60] on span "Catalog" at bounding box center [30, 61] width 20 height 7
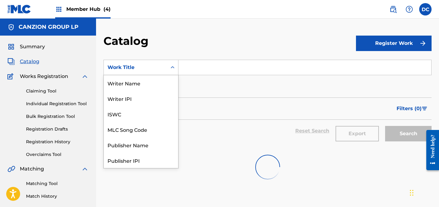
click at [167, 64] on div "Search Form" at bounding box center [172, 67] width 11 height 11
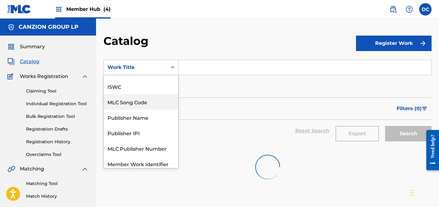
scroll to position [25, 0]
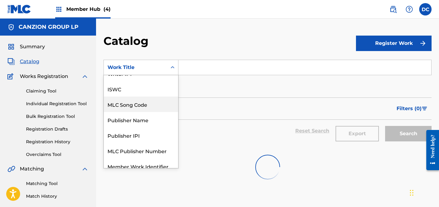
click at [153, 97] on div "MLC Song Code" at bounding box center [141, 104] width 74 height 15
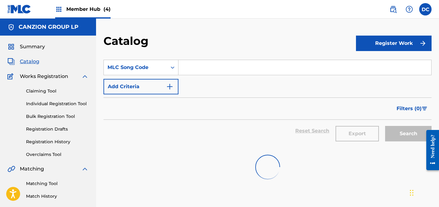
click at [202, 67] on input "Search Form" at bounding box center [304, 67] width 253 height 15
paste input "IG1OG9"
type input "IG1OG9"
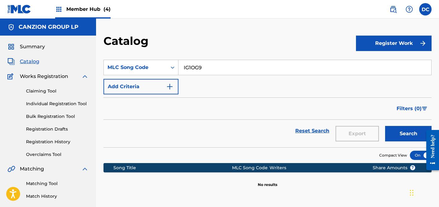
click at [85, 12] on span "Member Hub (4)" at bounding box center [88, 9] width 44 height 7
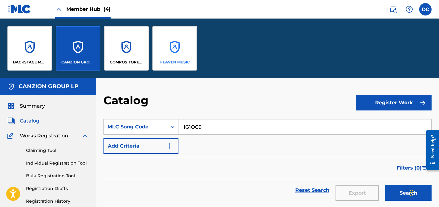
click at [190, 49] on div "HEAVEN MUSIC" at bounding box center [174, 48] width 45 height 45
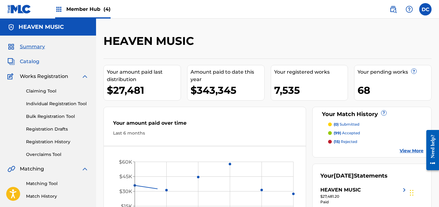
click at [23, 63] on span "Catalog" at bounding box center [30, 61] width 20 height 7
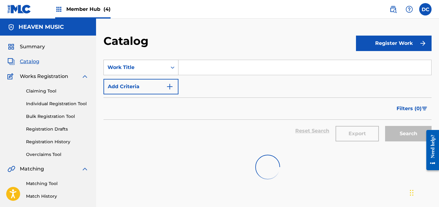
click at [170, 68] on icon "Search Form" at bounding box center [172, 67] width 6 height 6
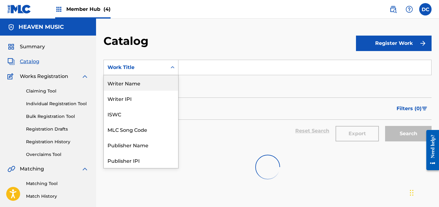
click at [137, 87] on div "Writer Name" at bounding box center [141, 82] width 74 height 15
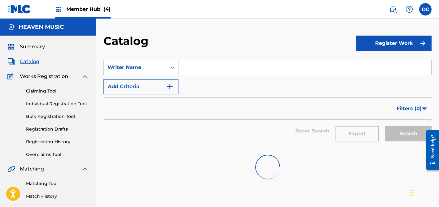
click at [196, 68] on input "Search Form" at bounding box center [304, 67] width 253 height 15
type input "[PERSON_NAME]"
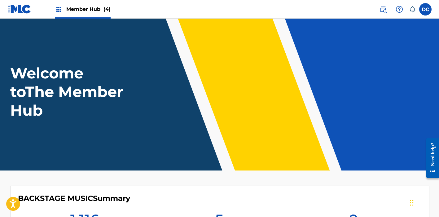
click at [91, 13] on div "Member Hub (4)" at bounding box center [82, 9] width 55 height 18
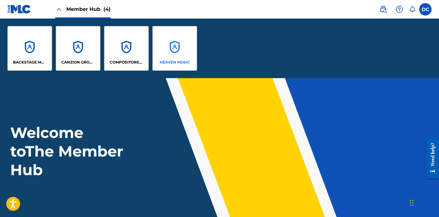
click at [180, 41] on div "HEAVEN MUSIC" at bounding box center [174, 48] width 45 height 45
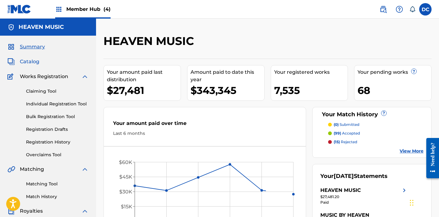
click at [32, 60] on span "Catalog" at bounding box center [30, 61] width 20 height 7
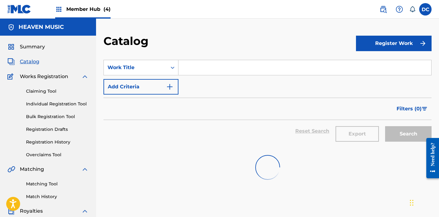
click at [204, 67] on input "Search Form" at bounding box center [304, 67] width 253 height 15
click at [382, 14] on link at bounding box center [383, 9] width 12 height 12
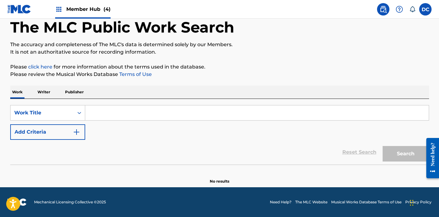
scroll to position [33, 0]
click at [54, 94] on div "Work Writer Publisher" at bounding box center [219, 91] width 418 height 13
click at [50, 93] on p "Writer" at bounding box center [44, 91] width 16 height 13
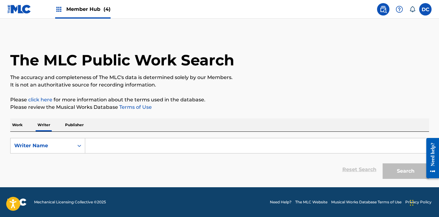
click at [120, 147] on input "Search Form" at bounding box center [256, 145] width 343 height 15
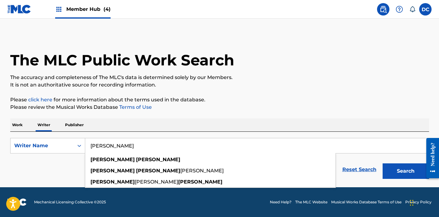
click at [405, 171] on button "Search" at bounding box center [405, 170] width 46 height 15
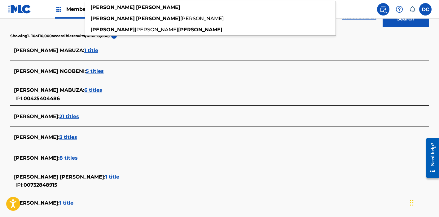
scroll to position [153, 0]
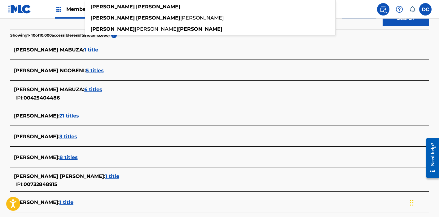
type input "[PERSON_NAME]"
click at [73, 155] on span "8 titles" at bounding box center [68, 157] width 18 height 6
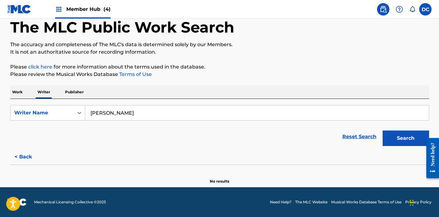
scroll to position [33, 0]
click at [394, 139] on button "Search" at bounding box center [405, 137] width 46 height 15
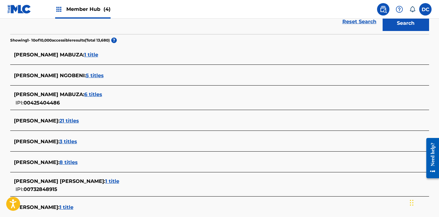
scroll to position [167, 0]
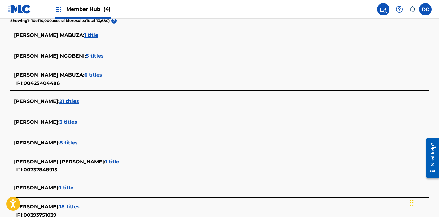
click at [72, 142] on span "8 titles" at bounding box center [68, 143] width 18 height 6
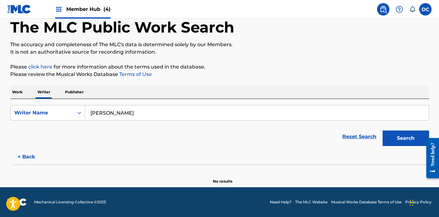
scroll to position [33, 0]
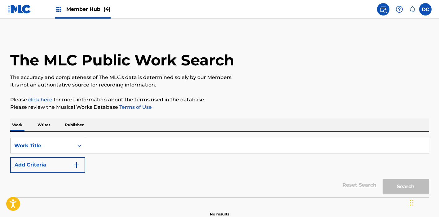
click at [45, 125] on p "Writer" at bounding box center [44, 124] width 16 height 13
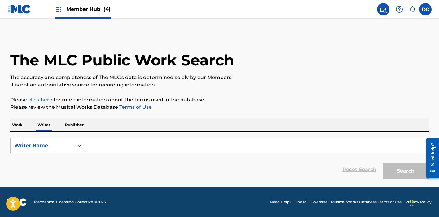
click at [112, 150] on input "Search Form" at bounding box center [256, 145] width 343 height 15
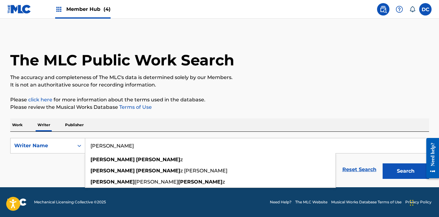
click at [405, 171] on button "Search" at bounding box center [405, 170] width 46 height 15
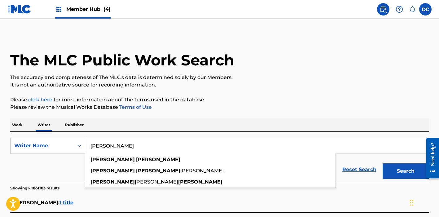
type input "[PERSON_NAME]"
click at [405, 171] on button "Search" at bounding box center [405, 170] width 46 height 15
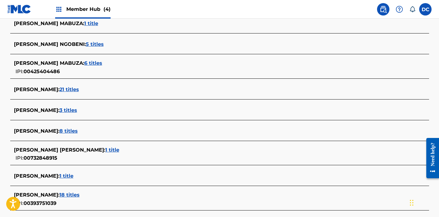
scroll to position [180, 0]
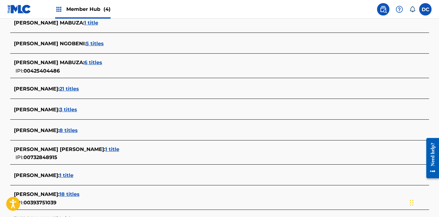
click at [72, 130] on span "8 titles" at bounding box center [68, 130] width 18 height 6
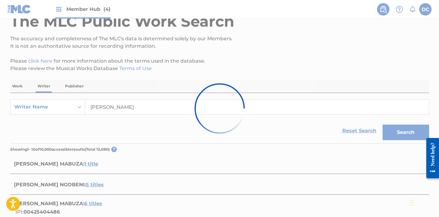
scroll to position [20, 0]
